Goal: Transaction & Acquisition: Purchase product/service

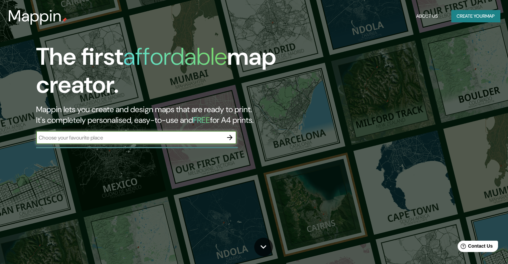
click at [467, 14] on button "Create your map" at bounding box center [476, 16] width 49 height 12
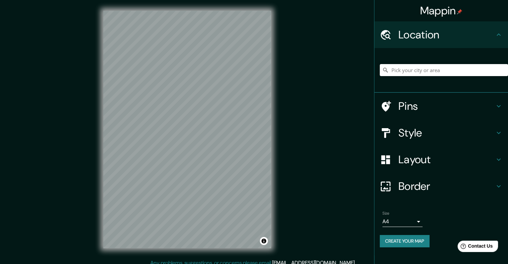
click at [400, 36] on h4 "Location" at bounding box center [447, 34] width 96 height 13
click at [429, 72] on input "Pick your city or area" at bounding box center [444, 70] width 128 height 12
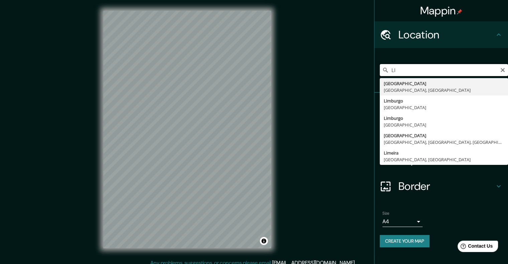
type input "L"
type input "C"
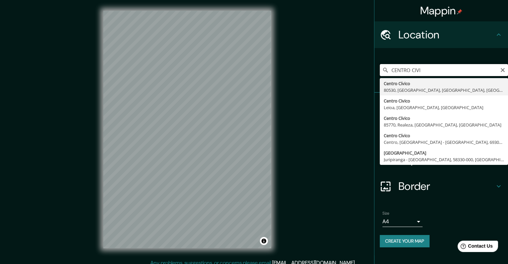
click at [426, 72] on input "CENTRO CIVI" at bounding box center [444, 70] width 128 height 12
type input "C"
click at [426, 72] on input "Pick your city or area" at bounding box center [444, 70] width 128 height 12
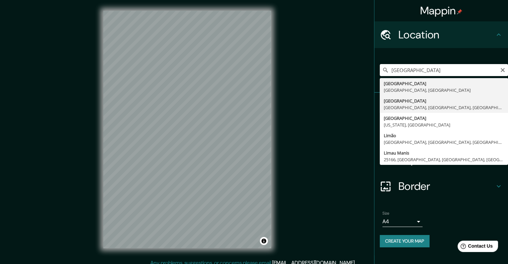
type input "[GEOGRAPHIC_DATA], [GEOGRAPHIC_DATA], [GEOGRAPHIC_DATA], [GEOGRAPHIC_DATA]"
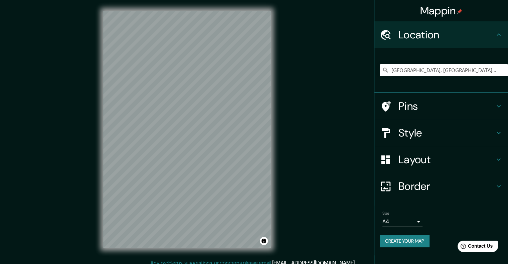
click at [102, 165] on div "© Mapbox © OpenStreetMap Improve this map" at bounding box center [188, 129] width 190 height 259
click at [67, 163] on div "Mappin Location [GEOGRAPHIC_DATA], [GEOGRAPHIC_DATA], [GEOGRAPHIC_DATA], [GEOGR…" at bounding box center [254, 135] width 508 height 270
click at [28, 264] on html "Mappin Location [GEOGRAPHIC_DATA], [GEOGRAPHIC_DATA], [GEOGRAPHIC_DATA], [GEOGR…" at bounding box center [254, 132] width 508 height 264
